Goal: Transaction & Acquisition: Purchase product/service

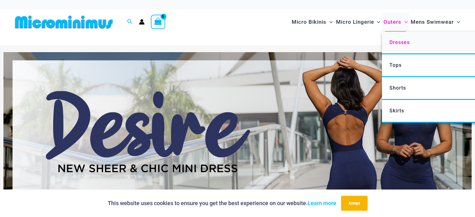
click at [391, 43] on span "Dresses" at bounding box center [399, 42] width 20 height 6
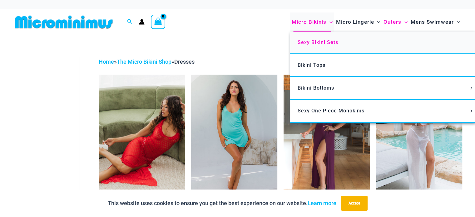
click at [317, 41] on span "Sexy Bikini Sets" at bounding box center [318, 42] width 41 height 6
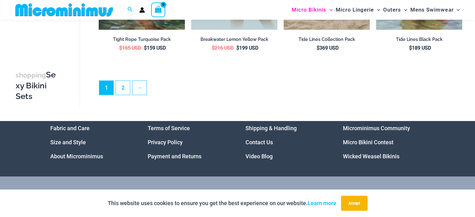
scroll to position [1382, 0]
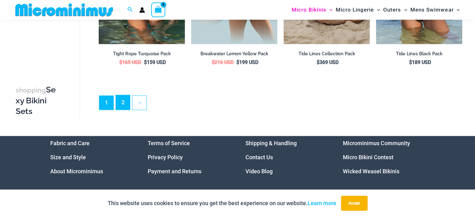
click at [123, 100] on link "2" at bounding box center [123, 102] width 14 height 15
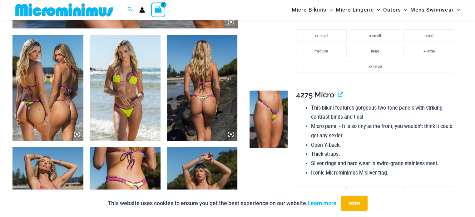
scroll to position [357, 0]
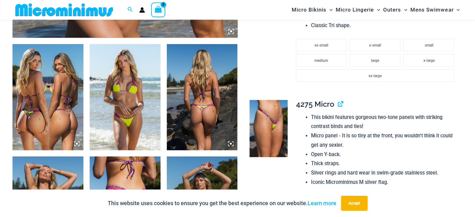
click at [62, 79] on img at bounding box center [48, 97] width 71 height 106
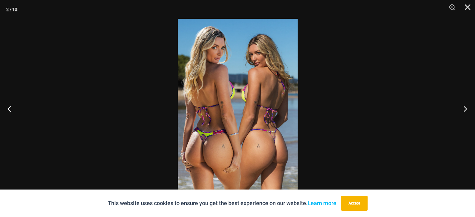
click at [465, 111] on button "Next" at bounding box center [463, 108] width 23 height 31
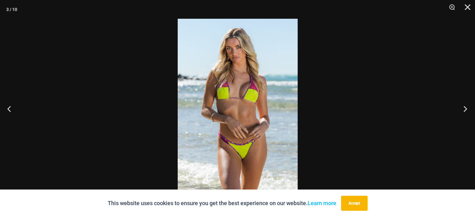
click at [465, 111] on button "Next" at bounding box center [463, 108] width 23 height 31
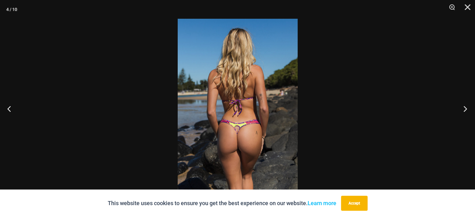
click at [465, 111] on button "Next" at bounding box center [463, 108] width 23 height 31
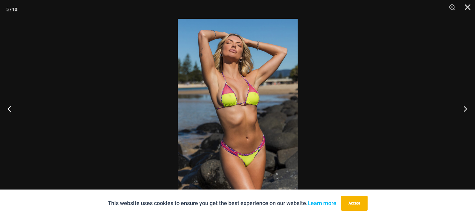
click at [465, 111] on button "Next" at bounding box center [463, 108] width 23 height 31
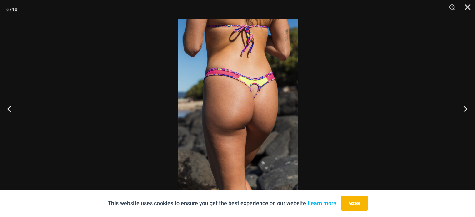
click at [465, 111] on button "Next" at bounding box center [463, 108] width 23 height 31
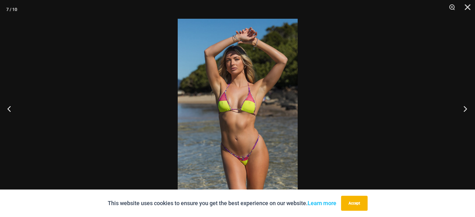
click at [465, 111] on button "Next" at bounding box center [463, 108] width 23 height 31
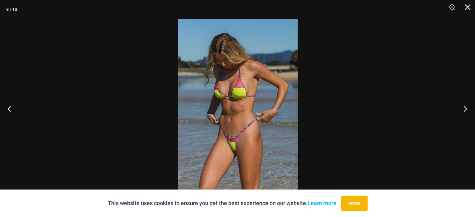
click at [465, 111] on button "Next" at bounding box center [463, 108] width 23 height 31
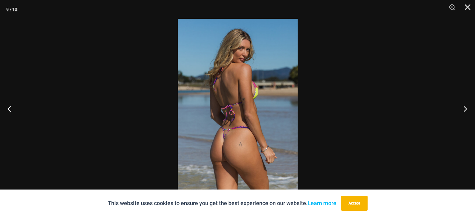
click at [465, 111] on button "Next" at bounding box center [463, 108] width 23 height 31
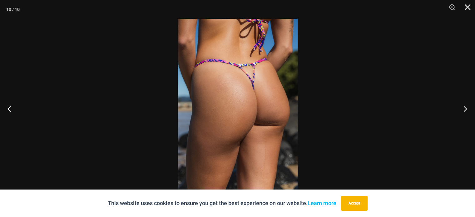
click at [465, 111] on button "Next" at bounding box center [463, 108] width 23 height 31
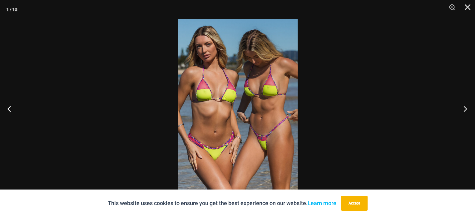
click at [465, 111] on button "Next" at bounding box center [463, 108] width 23 height 31
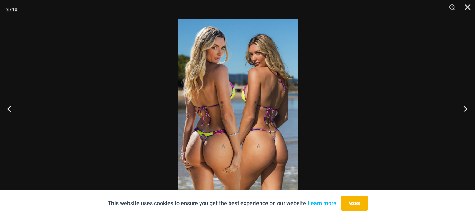
click at [465, 111] on button "Next" at bounding box center [463, 108] width 23 height 31
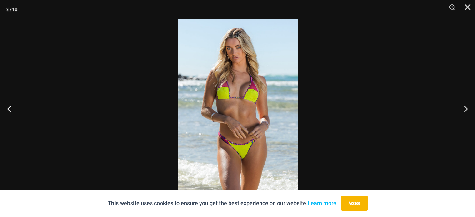
click at [445, 31] on div at bounding box center [237, 108] width 475 height 217
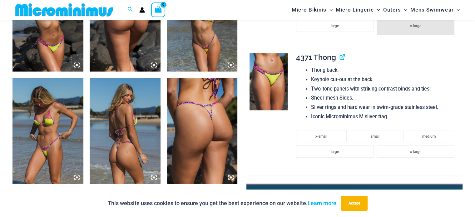
scroll to position [0, 0]
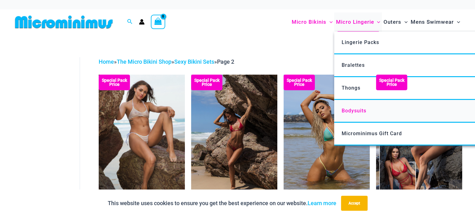
click at [366, 107] on link "Bodysuits" at bounding box center [427, 111] width 186 height 23
